Goal: Information Seeking & Learning: Learn about a topic

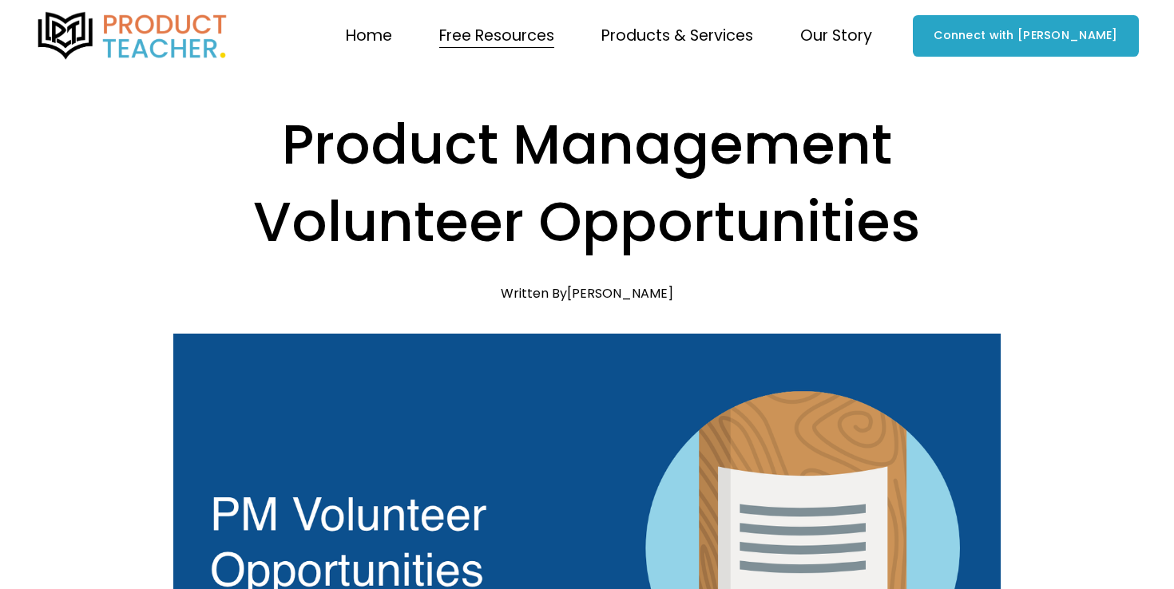
click at [533, 42] on span "Free Resources" at bounding box center [496, 36] width 115 height 28
click at [0, 0] on span "Blog" at bounding box center [0, 0] width 0 height 0
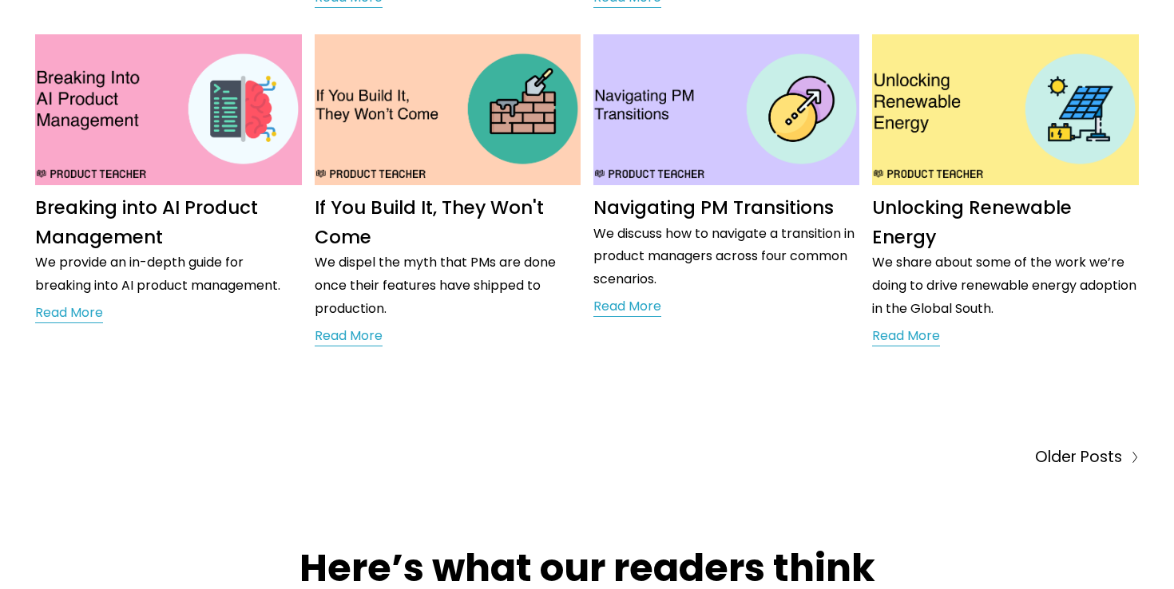
scroll to position [594, 0]
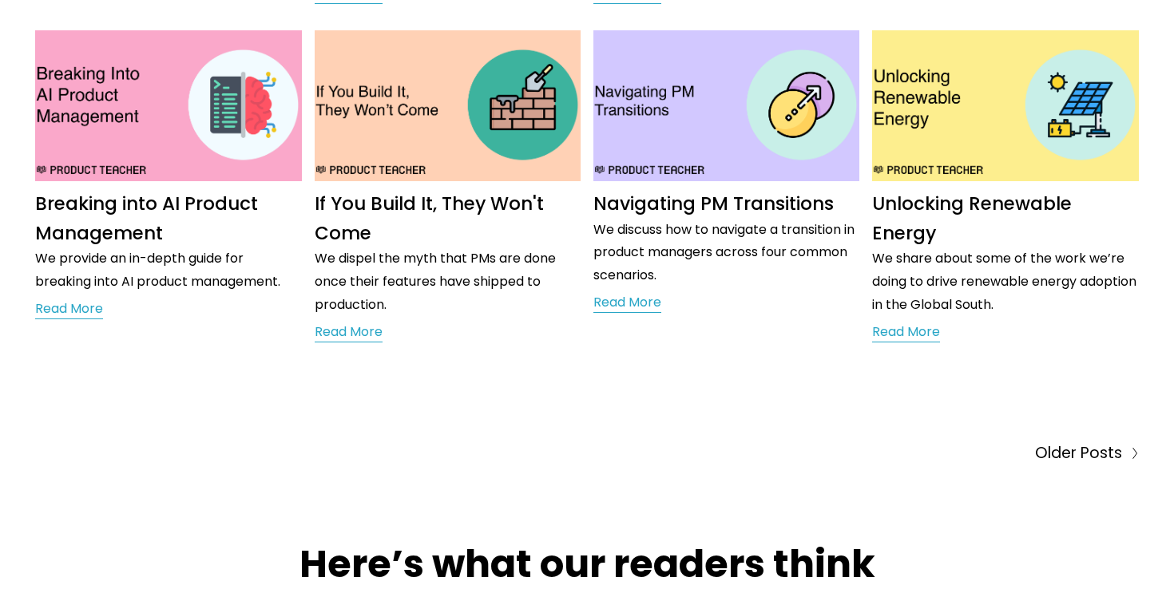
click at [739, 157] on img at bounding box center [726, 106] width 269 height 152
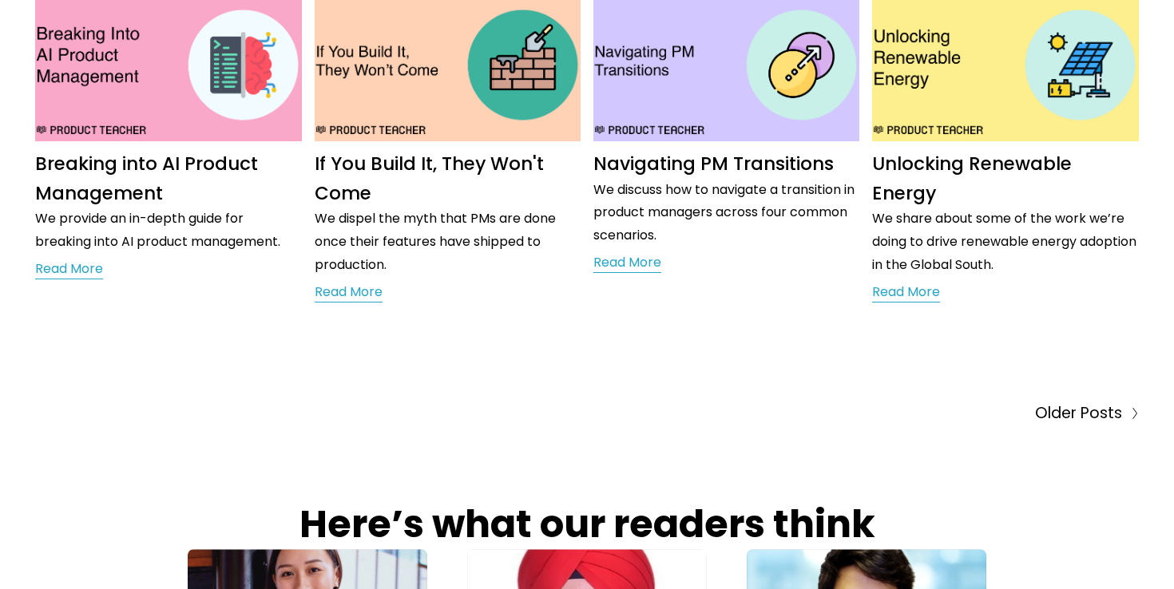
scroll to position [635, 0]
click at [87, 267] on link "Read More" at bounding box center [69, 269] width 68 height 24
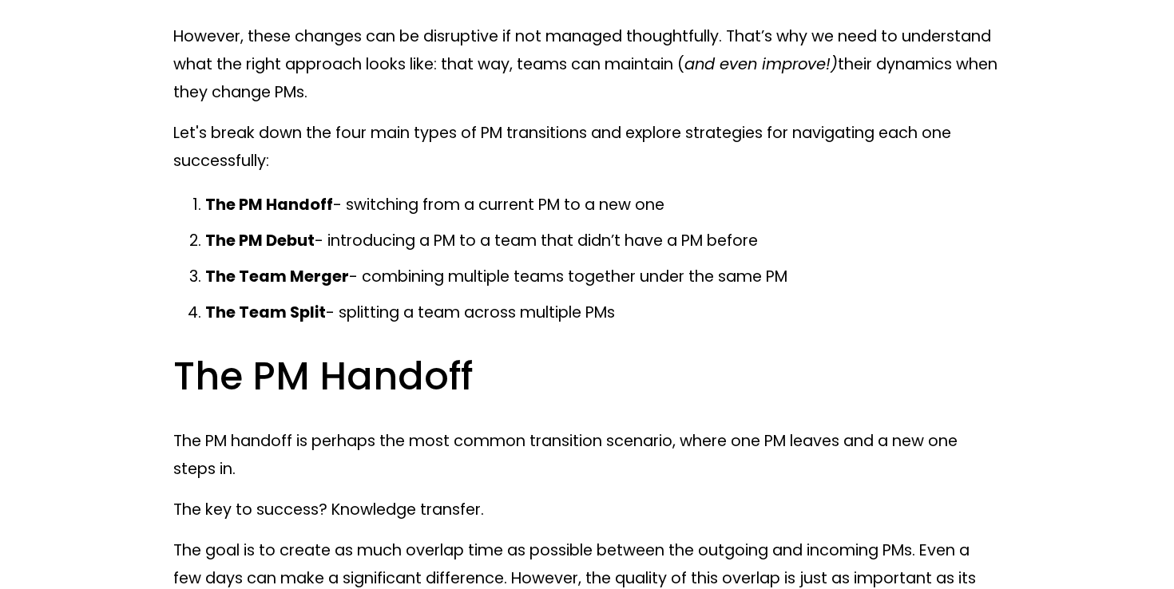
scroll to position [892, 0]
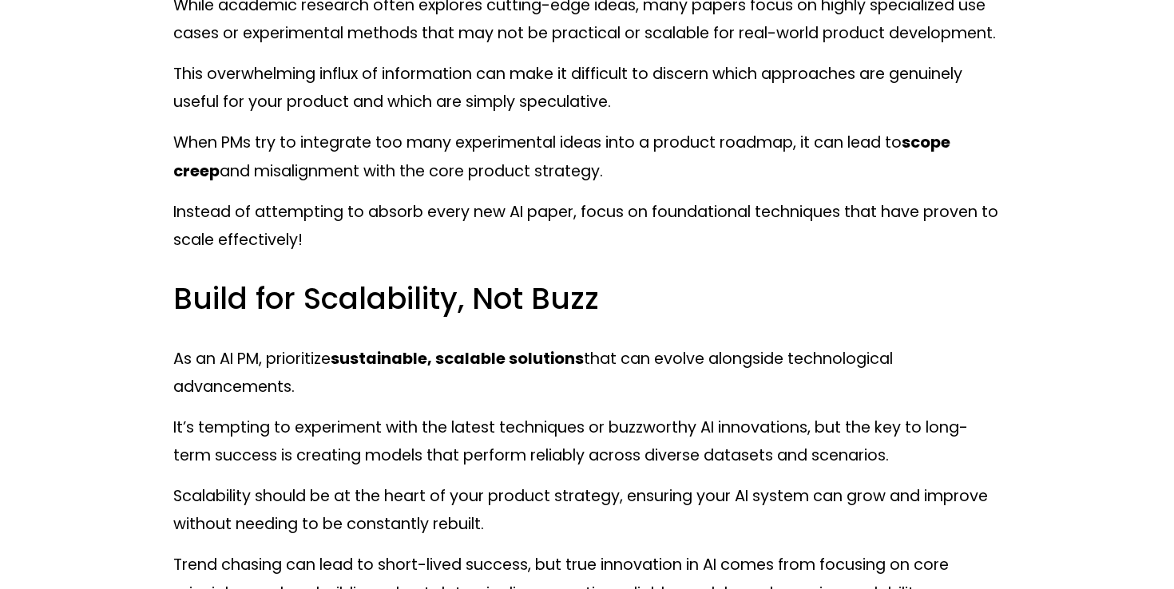
scroll to position [17235, 0]
